Goal: Contribute content

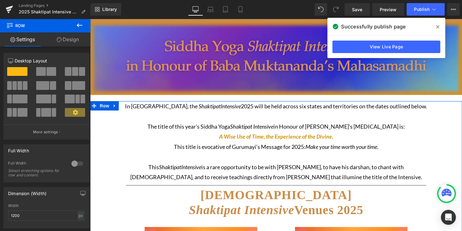
scroll to position [38, 0]
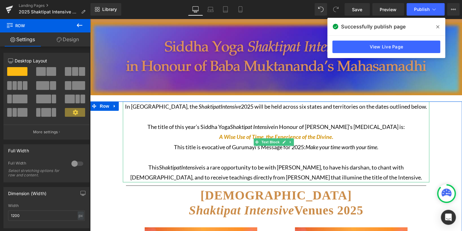
click at [290, 176] on p "This [DEMOGRAPHIC_DATA] Intensive is a rare opportunity to be with [DEMOGRAPHIC…" at bounding box center [276, 172] width 306 height 20
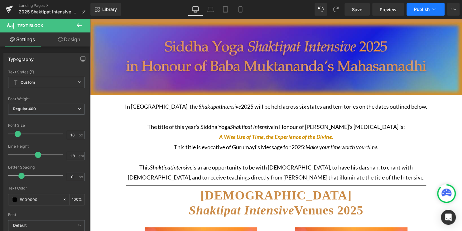
click at [421, 9] on span "Publish" at bounding box center [422, 9] width 16 height 5
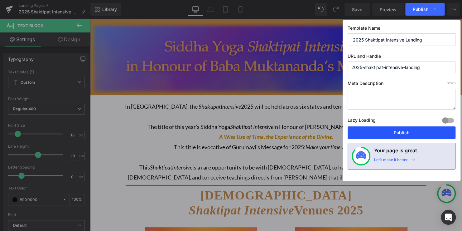
click at [428, 134] on button "Publish" at bounding box center [401, 132] width 108 height 12
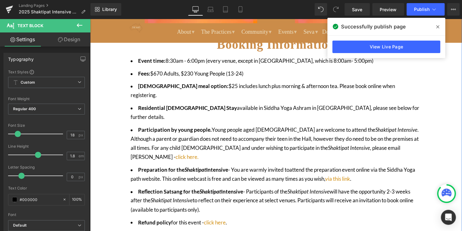
scroll to position [392, 0]
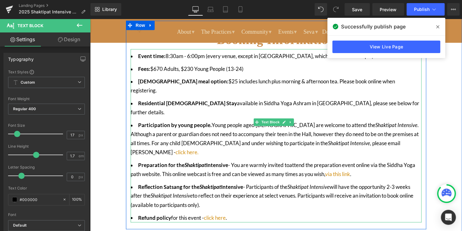
drag, startPoint x: 243, startPoint y: 157, endPoint x: 223, endPoint y: 158, distance: 20.6
click at [223, 183] on strong "Reflection Satsang for the Shaktipat Intensive" at bounding box center [190, 186] width 105 height 7
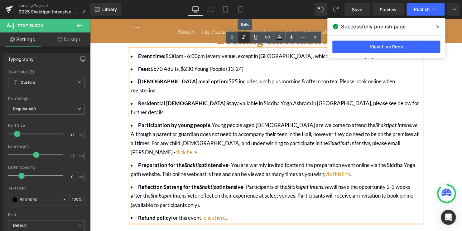
click at [242, 36] on icon at bounding box center [243, 37] width 7 height 7
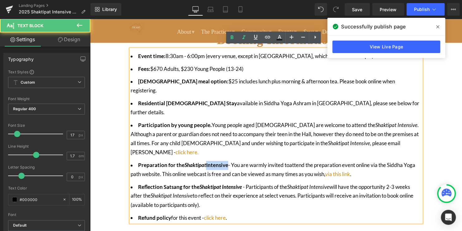
drag, startPoint x: 228, startPoint y: 136, endPoint x: 207, endPoint y: 135, distance: 20.9
click at [207, 161] on strong "Preparation for the Shaktipat Intensive" at bounding box center [183, 164] width 90 height 7
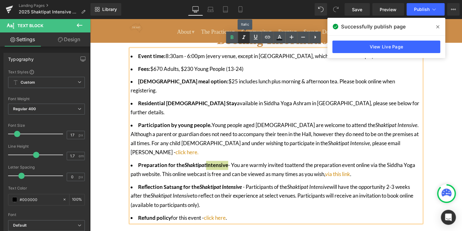
click at [243, 39] on icon at bounding box center [243, 37] width 7 height 7
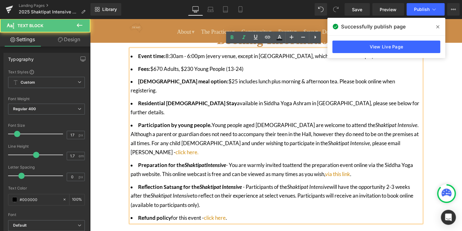
click at [313, 182] on li "Reflection Satsang for the [DEMOGRAPHIC_DATA] Intensive - Participants of the S…" at bounding box center [276, 195] width 291 height 27
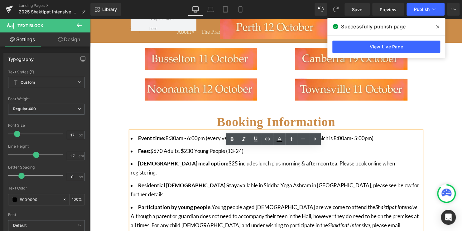
scroll to position [312, 0]
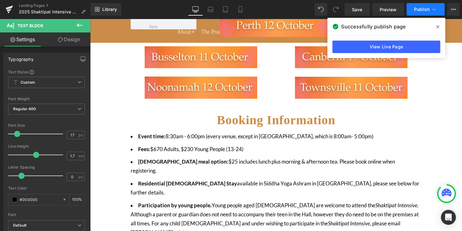
click at [417, 9] on span "Publish" at bounding box center [422, 9] width 16 height 5
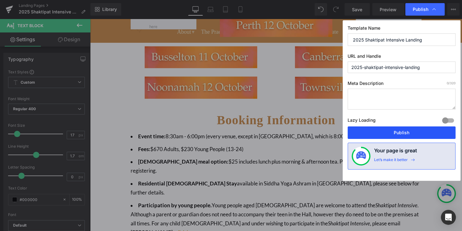
click at [420, 133] on button "Publish" at bounding box center [401, 132] width 108 height 12
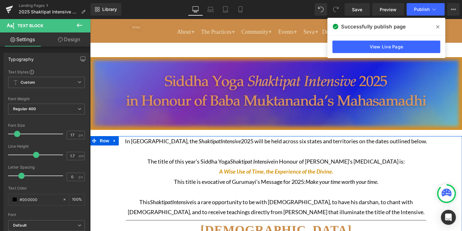
scroll to position [0, 0]
